Goal: Task Accomplishment & Management: Use online tool/utility

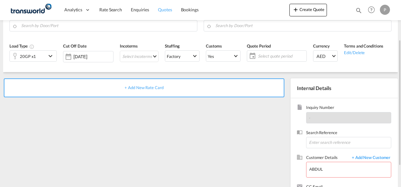
click at [162, 10] on span "Quotes" at bounding box center [165, 9] width 14 height 5
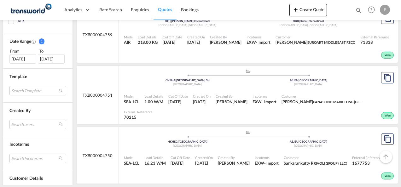
scroll to position [242, 0]
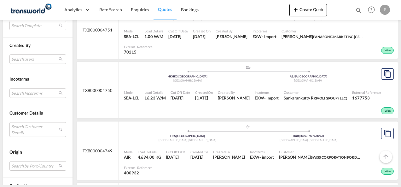
click at [24, 127] on md-select "Search Customer Details user name user [PERSON_NAME] [PERSON_NAME][EMAIL_ADDRES…" at bounding box center [37, 129] width 57 height 14
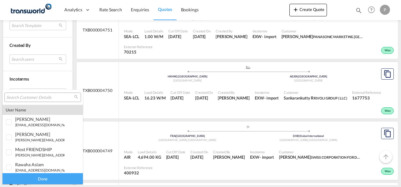
type md-option "[object Object]"
click at [33, 96] on input "search" at bounding box center [40, 98] width 68 height 6
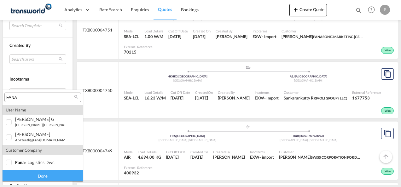
type input "FANA"
click at [304, 14] on md-backdrop at bounding box center [200, 93] width 401 height 187
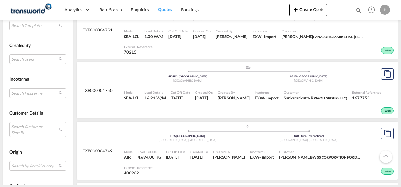
click at [304, 14] on button "Create Quote" at bounding box center [308, 10] width 38 height 13
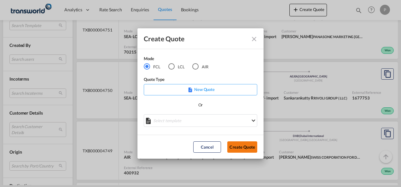
click at [234, 147] on button "Create Quote" at bounding box center [242, 147] width 30 height 11
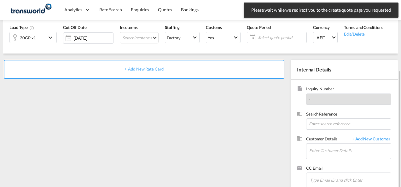
scroll to position [89, 0]
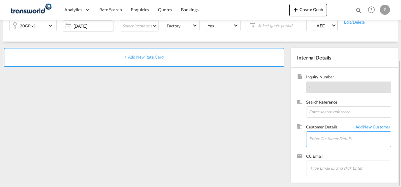
click at [329, 136] on input "Enter Customer Details" at bounding box center [350, 139] width 82 height 14
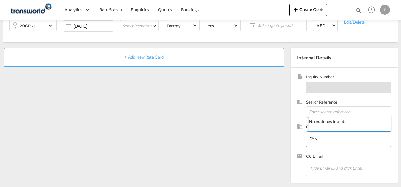
type input "FAN"
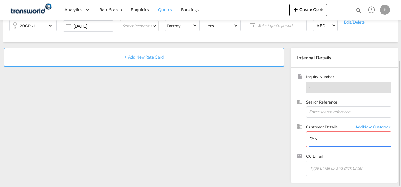
click at [166, 11] on span "Quotes" at bounding box center [165, 9] width 14 height 5
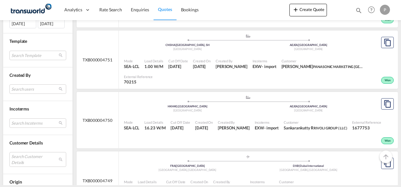
scroll to position [212, 0]
click at [27, 156] on md-select "Search Customer Details user name user [PERSON_NAME] [PERSON_NAME][EMAIL_ADDRES…" at bounding box center [37, 159] width 57 height 14
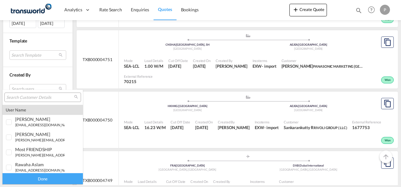
click at [26, 99] on input "search" at bounding box center [40, 98] width 68 height 6
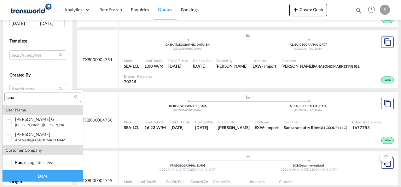
type input "fana"
